Goal: Obtain resource: Download file/media

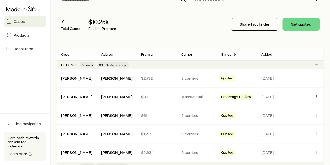
scroll to position [52, 0]
click at [96, 112] on div "[PERSON_NAME]" at bounding box center [77, 114] width 40 height 5
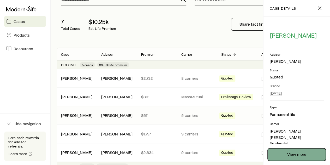
click at [294, 155] on link "View more" at bounding box center [297, 154] width 58 height 13
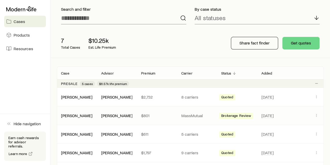
scroll to position [52, 0]
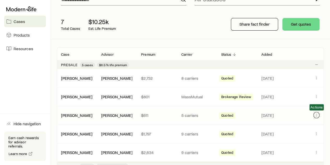
click at [315, 113] on icon "Client cases" at bounding box center [316, 115] width 4 height 4
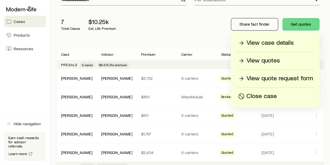
click at [274, 59] on p "View quotes" at bounding box center [263, 60] width 33 height 8
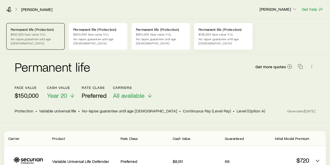
click at [201, 35] on p "$125,000 face value VUL" at bounding box center [224, 34] width 50 height 4
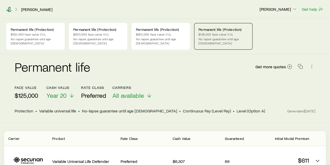
click at [9, 8] on icon at bounding box center [8, 9] width 5 height 5
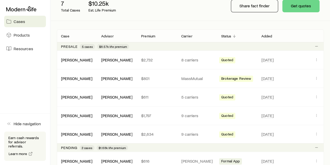
scroll to position [78, 0]
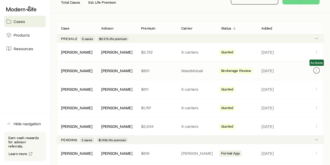
click at [318, 71] on icon "Client cases" at bounding box center [316, 70] width 4 height 4
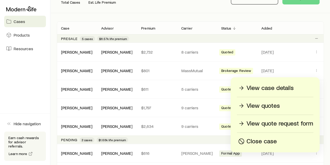
click at [271, 105] on p "View quotes" at bounding box center [263, 105] width 33 height 8
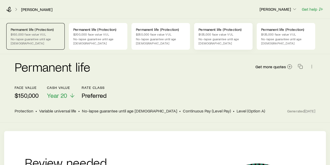
click at [228, 35] on p "$125,000 face value VUL" at bounding box center [224, 34] width 50 height 4
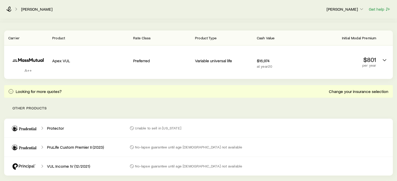
scroll to position [126, 0]
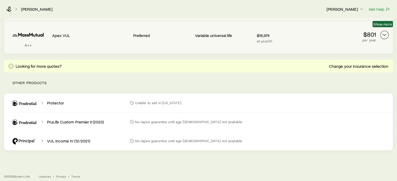
click at [334, 32] on icon "Permanent quotes" at bounding box center [384, 35] width 6 height 6
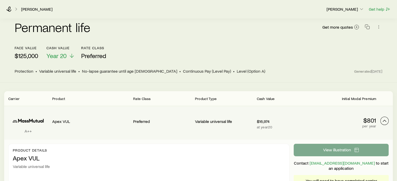
scroll to position [52, 0]
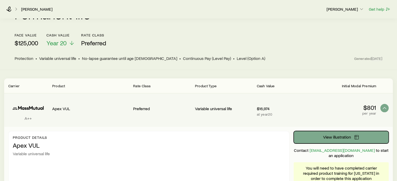
click at [334, 135] on span "View illustration" at bounding box center [337, 137] width 28 height 4
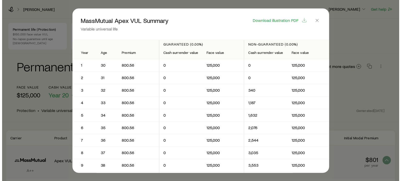
scroll to position [0, 0]
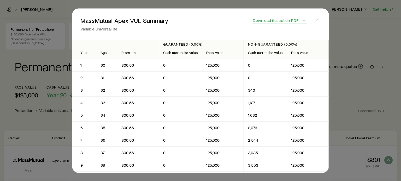
click at [280, 19] on span "Download illustration PDF" at bounding box center [276, 20] width 46 height 4
click at [317, 20] on line "button" at bounding box center [317, 20] width 3 height 3
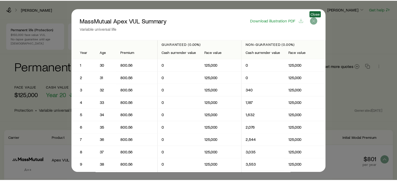
scroll to position [52, 0]
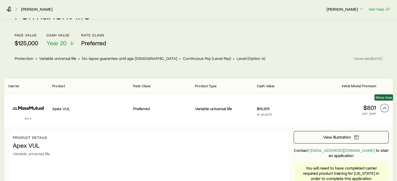
click at [334, 105] on icon "Permanent quotes" at bounding box center [384, 108] width 6 height 6
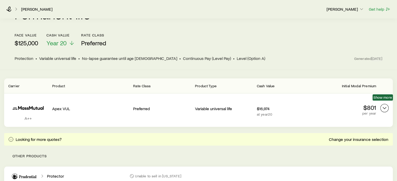
click at [334, 105] on icon "Permanent quotes" at bounding box center [384, 108] width 6 height 6
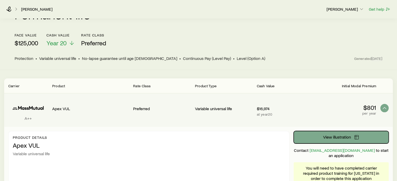
click at [334, 135] on span "View illustration" at bounding box center [337, 137] width 28 height 4
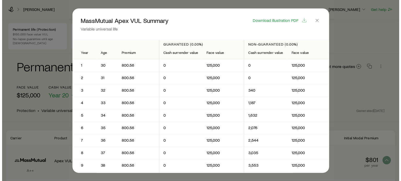
scroll to position [0, 0]
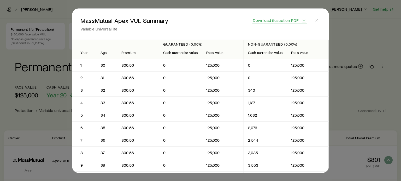
click at [285, 18] on span "Download illustration PDF" at bounding box center [276, 20] width 46 height 4
drag, startPoint x: 44, startPoint y: 29, endPoint x: 62, endPoint y: 27, distance: 18.2
click at [44, 29] on div at bounding box center [200, 90] width 401 height 181
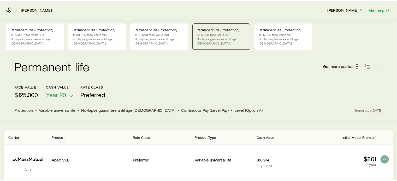
scroll to position [52, 0]
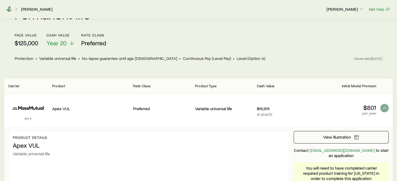
click at [10, 10] on icon at bounding box center [8, 9] width 5 height 5
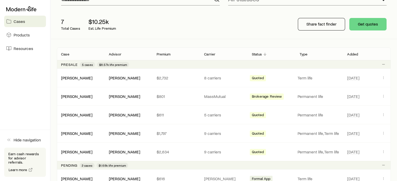
scroll to position [78, 0]
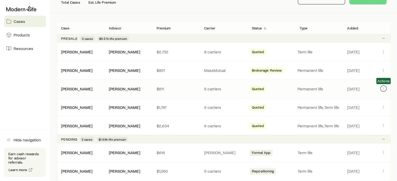
click at [334, 90] on icon "Client cases" at bounding box center [383, 89] width 4 height 4
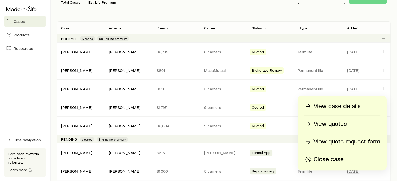
click at [334, 125] on p "View quotes" at bounding box center [329, 124] width 33 height 8
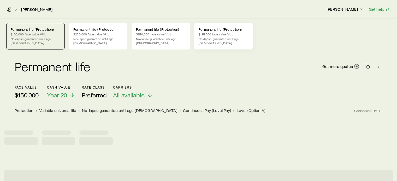
click at [211, 35] on p "$125,000 face value VUL" at bounding box center [224, 34] width 50 height 4
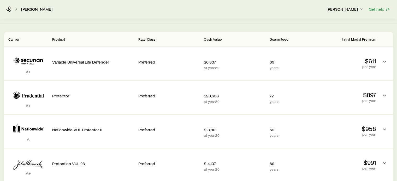
scroll to position [130, 0]
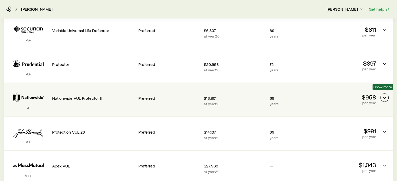
click at [334, 96] on icon "Permanent quotes" at bounding box center [384, 98] width 6 height 6
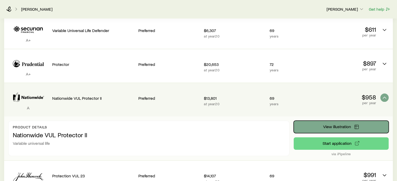
click at [334, 124] on button "View illustration" at bounding box center [341, 127] width 95 height 13
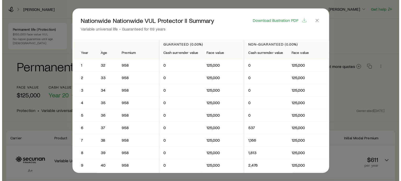
scroll to position [0, 0]
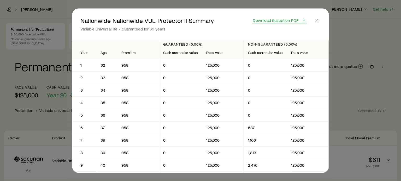
click at [283, 21] on span "Download illustration PDF" at bounding box center [276, 20] width 46 height 4
click at [91, 14] on header "Nationwide Nationwide VUL Protector II Summary Variable universal life Guarante…" at bounding box center [200, 23] width 257 height 31
